Goal: Information Seeking & Learning: Learn about a topic

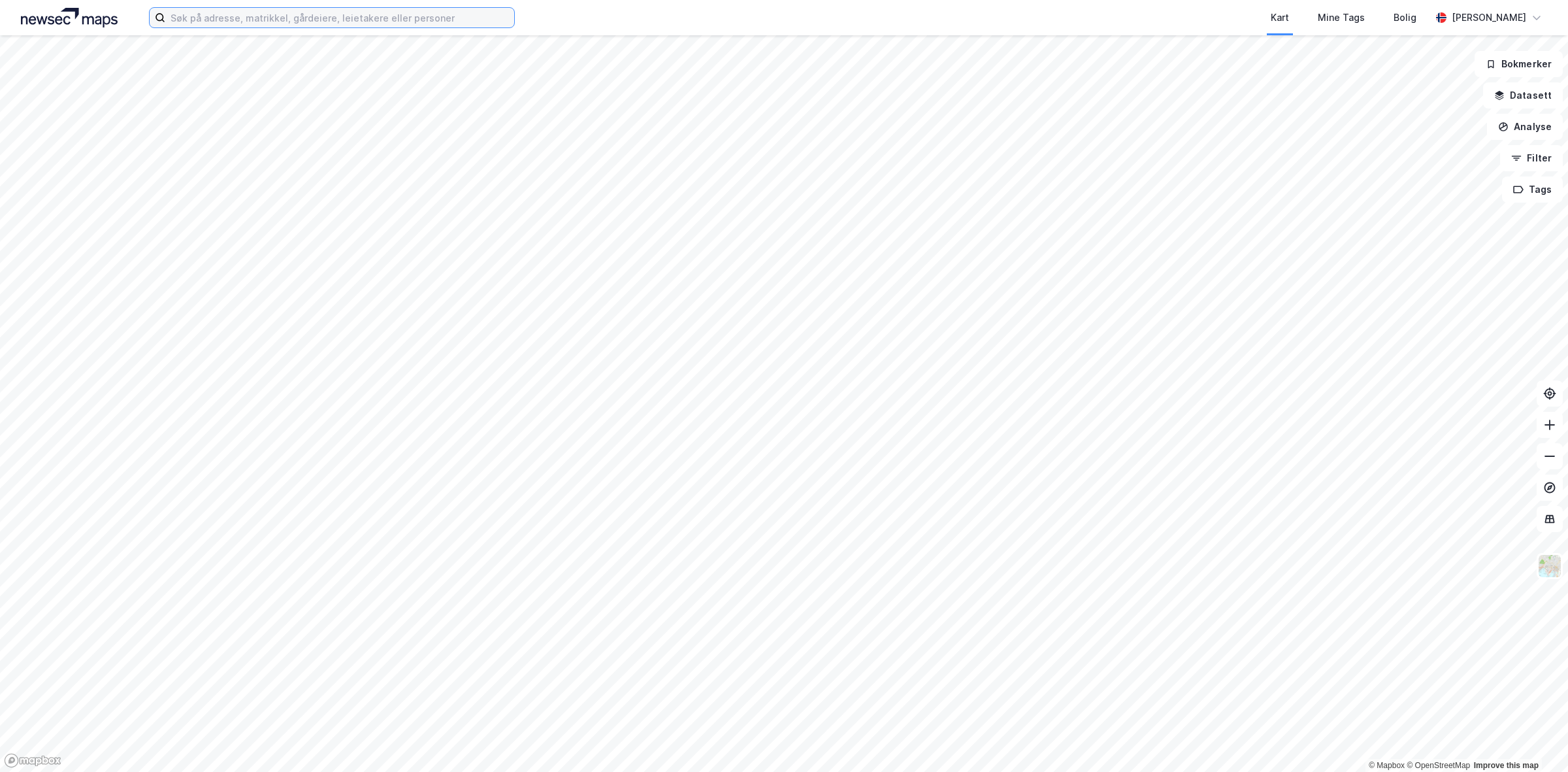
click at [309, 17] on input at bounding box center [340, 18] width 349 height 19
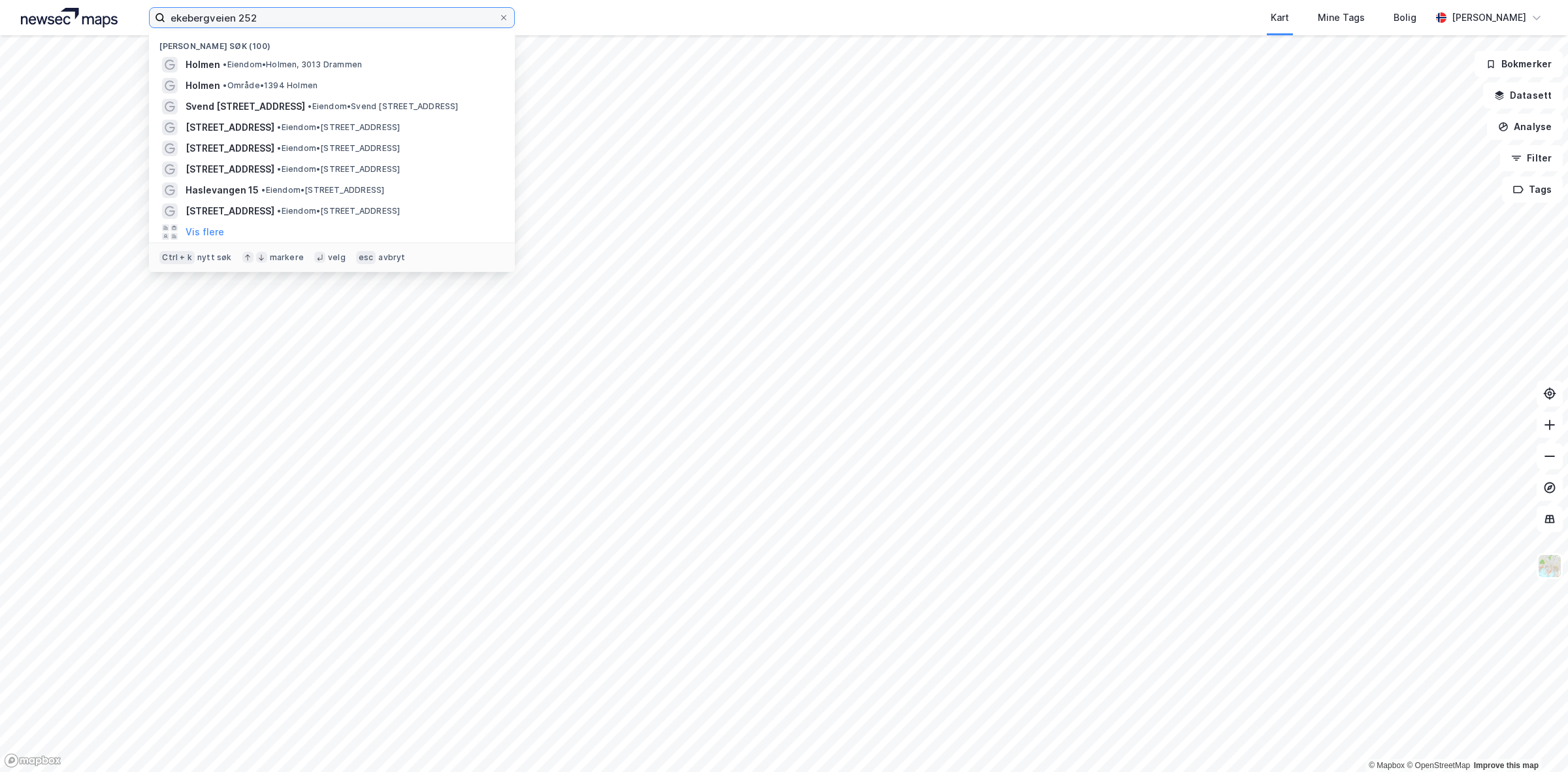
type input "ekebergveien 252"
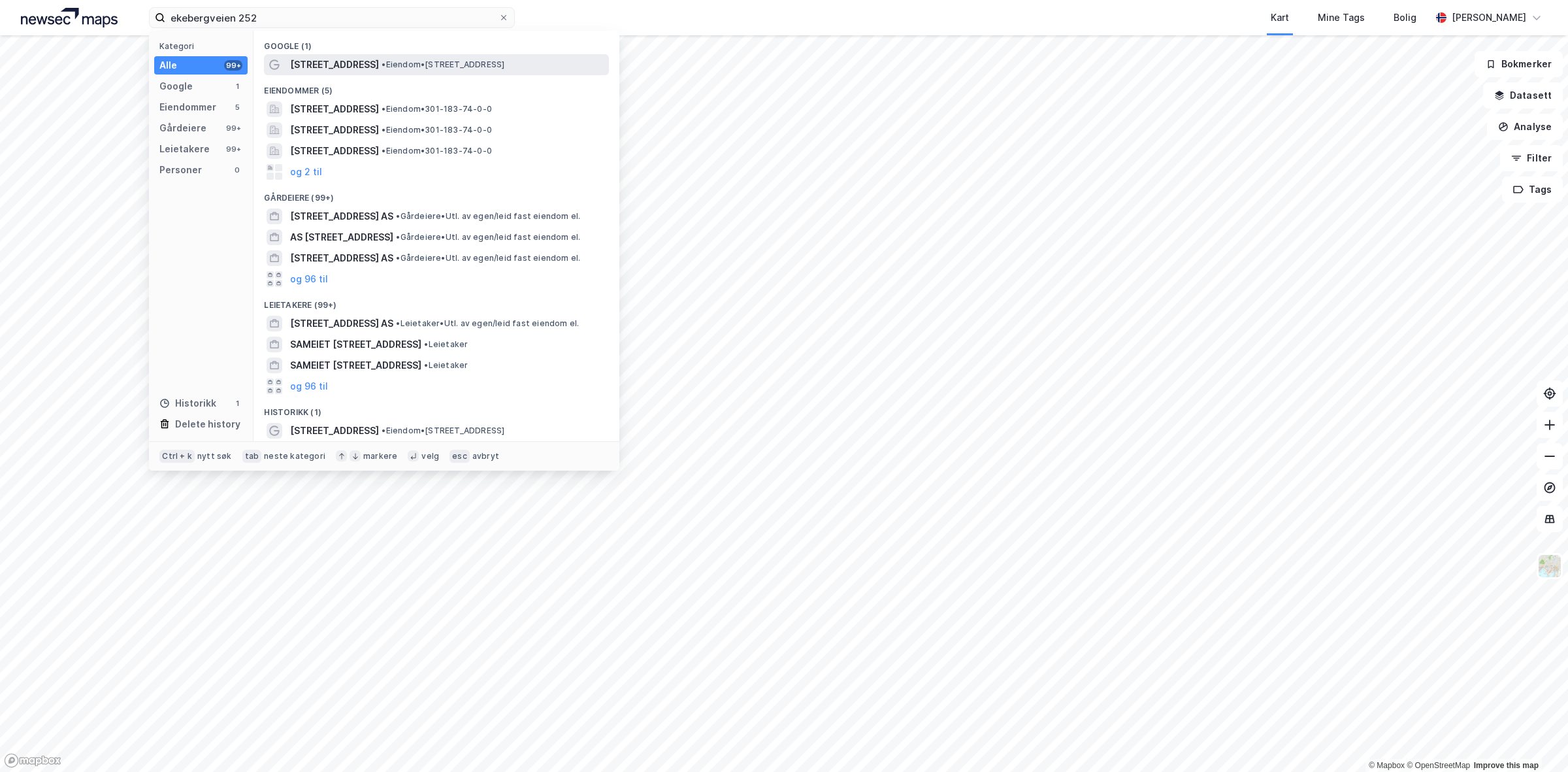
click at [314, 66] on span "[STREET_ADDRESS]" at bounding box center [334, 65] width 89 height 16
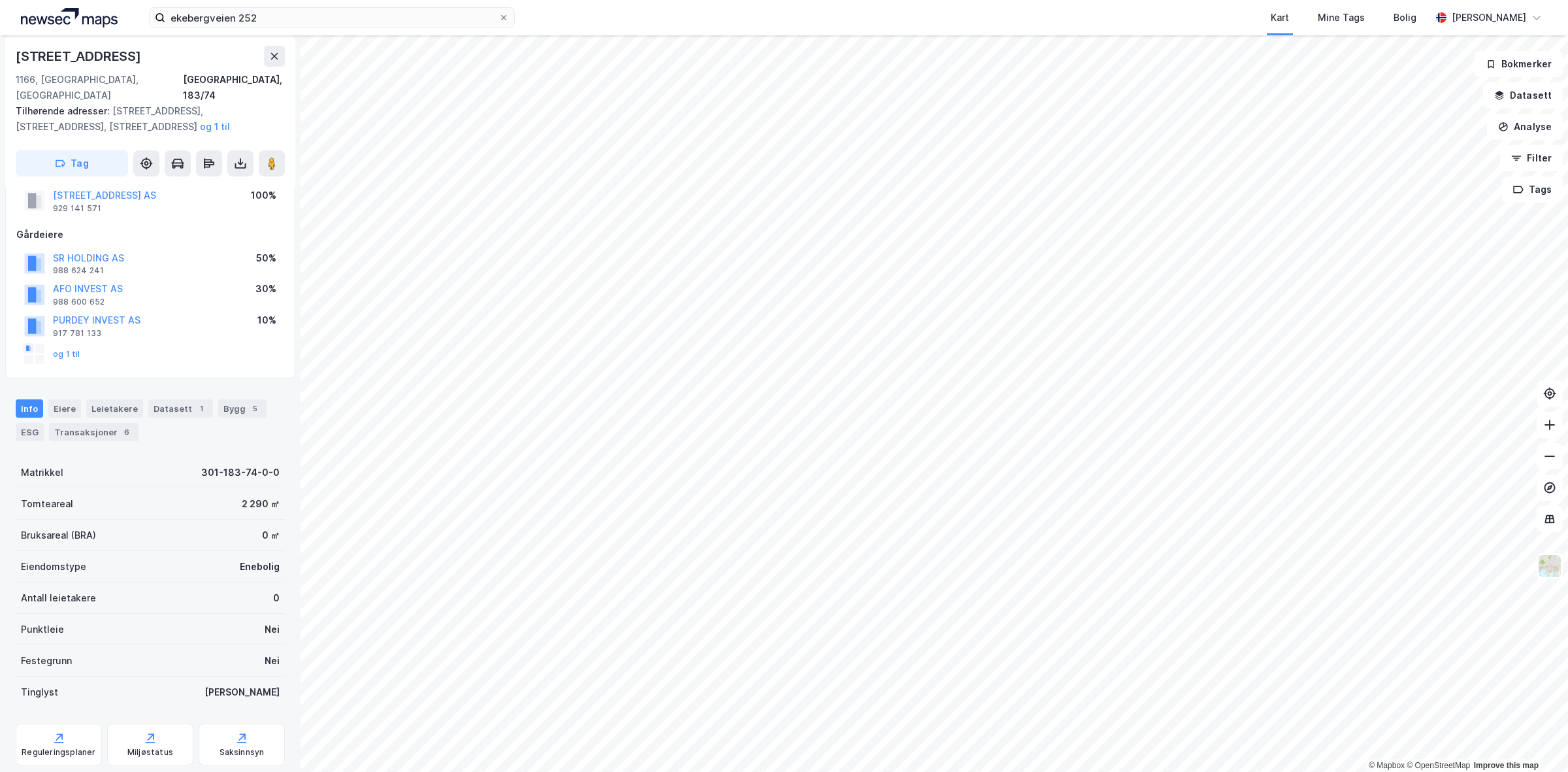
scroll to position [60, 0]
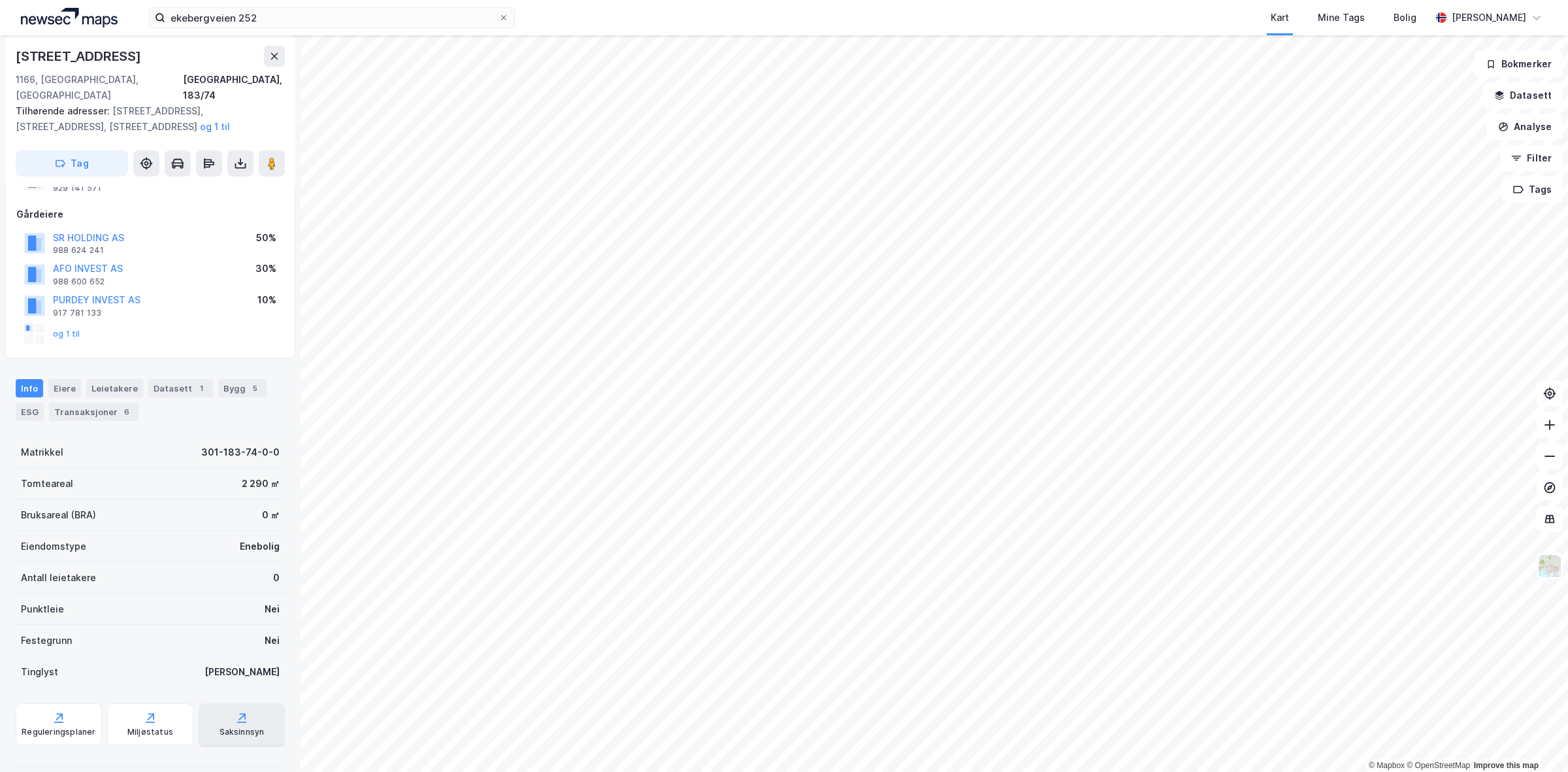
click at [220, 726] on div "Saksinnsyn" at bounding box center [242, 732] width 45 height 11
click at [230, 726] on div "Saksinnsyn" at bounding box center [242, 732] width 45 height 11
